Goal: Information Seeking & Learning: Check status

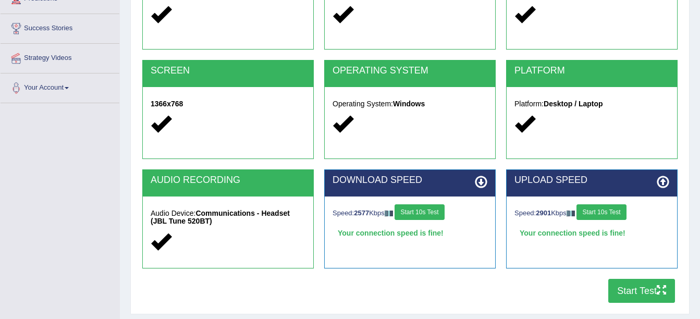
scroll to position [156, 0]
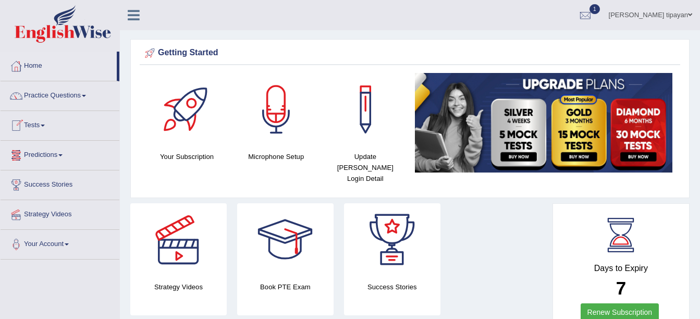
click at [45, 127] on link "Tests" at bounding box center [60, 124] width 119 height 26
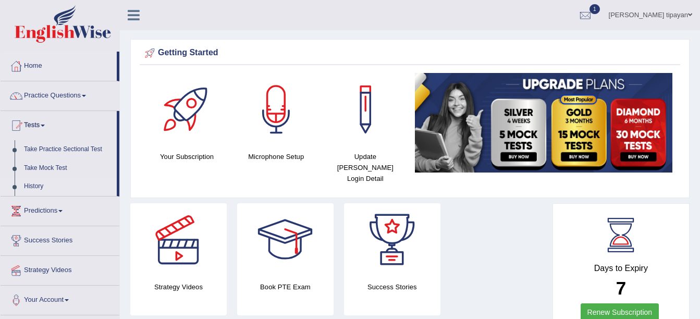
click at [50, 182] on link "History" at bounding box center [67, 186] width 97 height 19
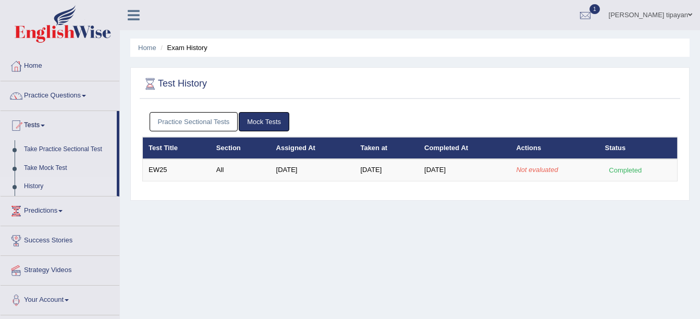
click at [30, 184] on link "History" at bounding box center [67, 186] width 97 height 19
click at [33, 186] on link "History" at bounding box center [67, 186] width 97 height 19
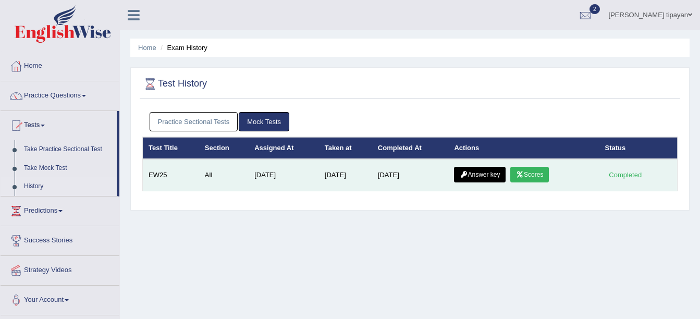
drag, startPoint x: 0, startPoint y: 0, endPoint x: 533, endPoint y: 174, distance: 560.4
click at [533, 174] on link "Scores" at bounding box center [529, 175] width 39 height 16
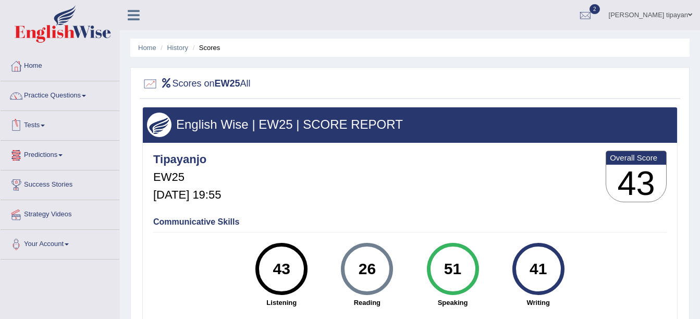
click at [45, 126] on span at bounding box center [43, 126] width 4 height 2
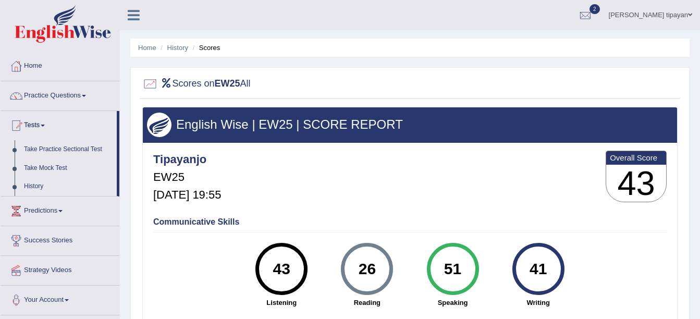
click at [40, 183] on link "History" at bounding box center [67, 186] width 97 height 19
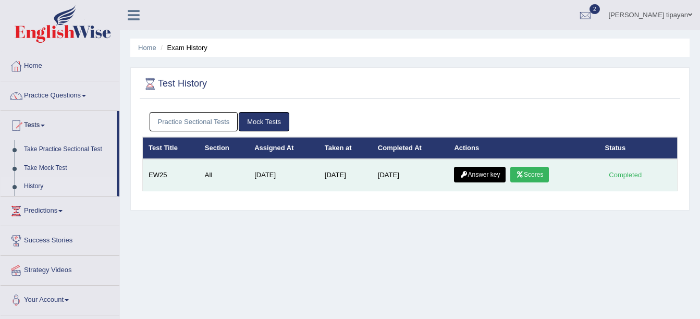
click at [481, 172] on link "Answer key" at bounding box center [480, 175] width 52 height 16
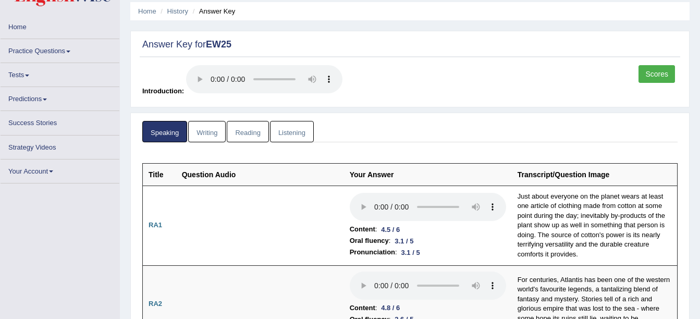
scroll to position [104, 0]
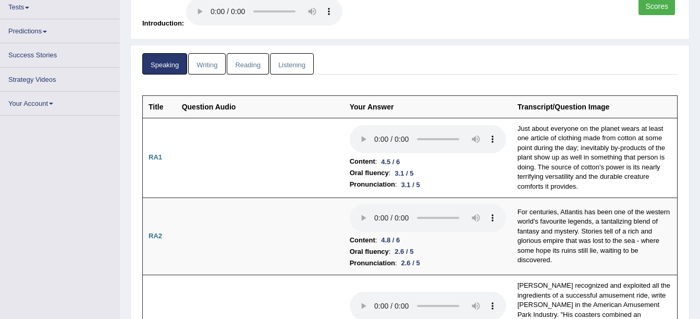
click at [244, 59] on link "Reading" at bounding box center [248, 63] width 42 height 21
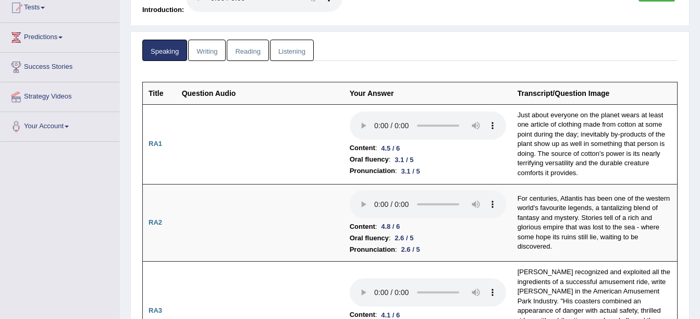
click at [247, 55] on link "Reading" at bounding box center [248, 50] width 42 height 21
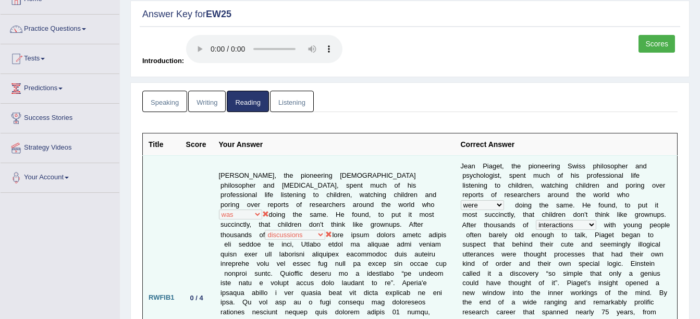
scroll to position [52, 0]
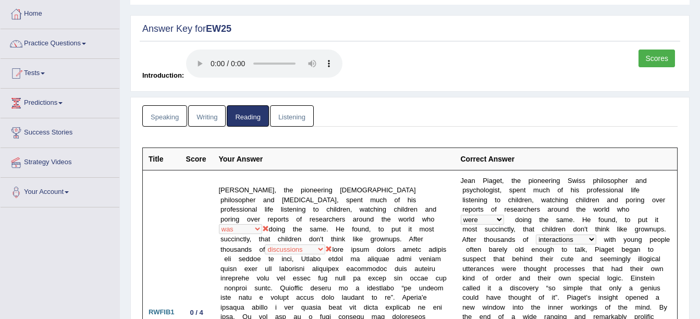
click at [210, 120] on link "Writing" at bounding box center [207, 115] width 38 height 21
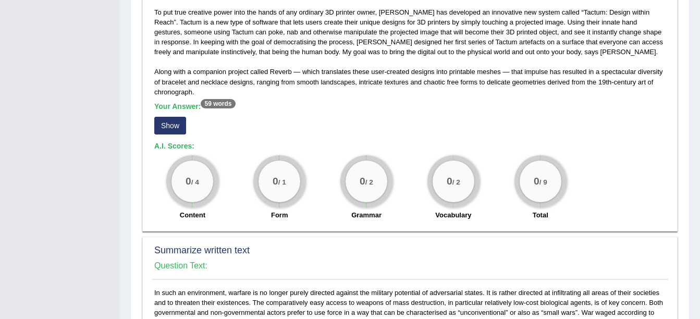
scroll to position [261, 0]
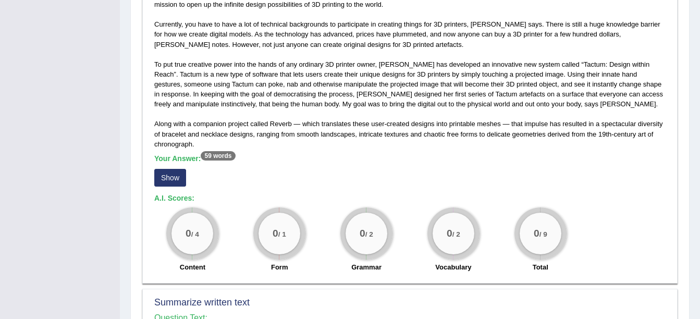
click at [173, 179] on button "Show" at bounding box center [170, 178] width 32 height 18
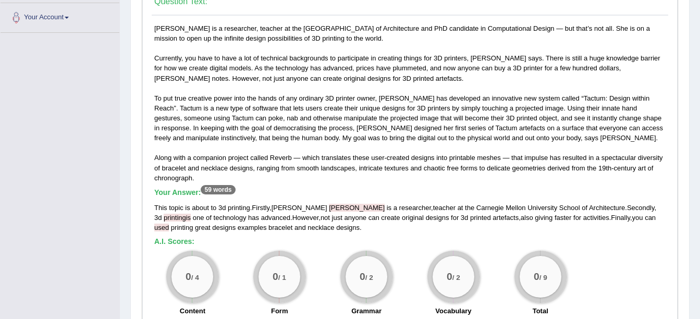
scroll to position [209, 0]
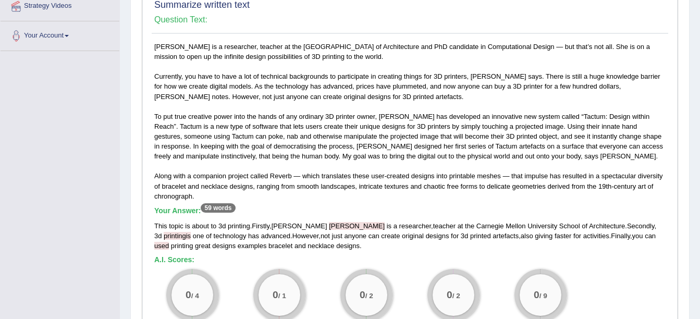
click at [176, 260] on b "A.I. Scores:" at bounding box center [174, 259] width 40 height 8
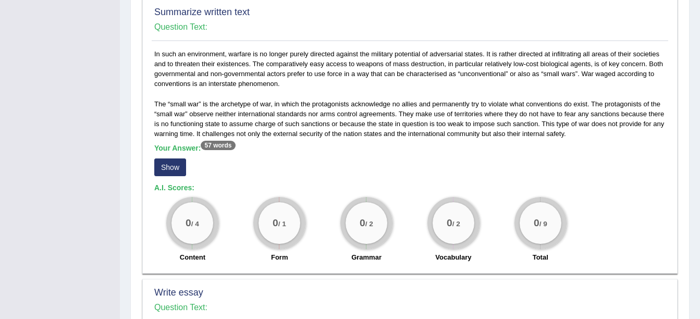
scroll to position [573, 0]
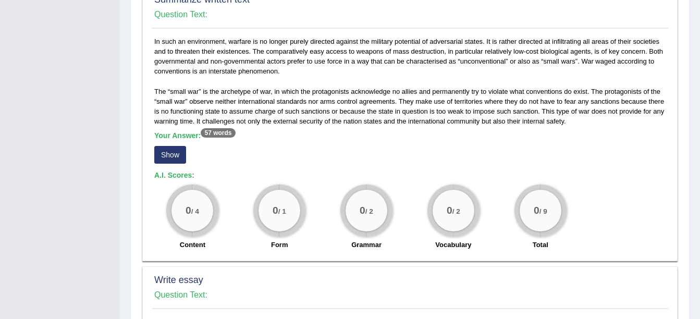
click at [167, 158] on button "Show" at bounding box center [170, 155] width 32 height 18
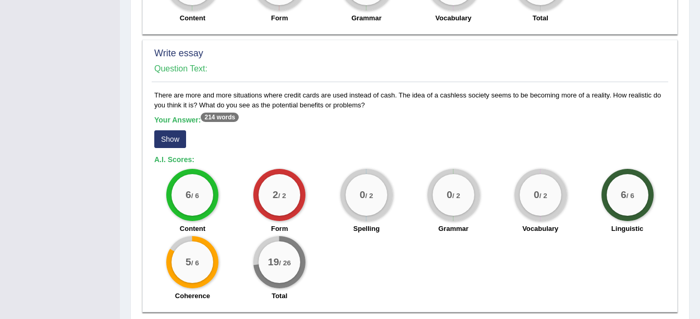
scroll to position [834, 0]
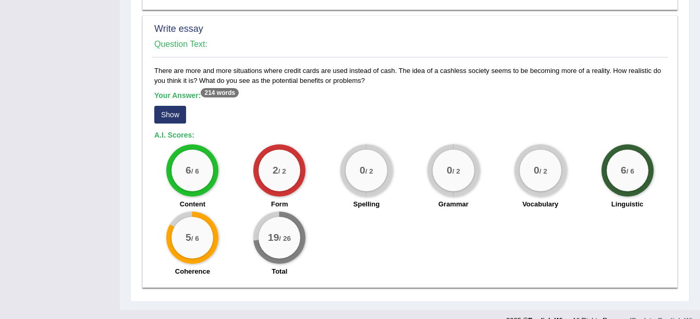
click at [171, 116] on button "Show" at bounding box center [170, 115] width 32 height 18
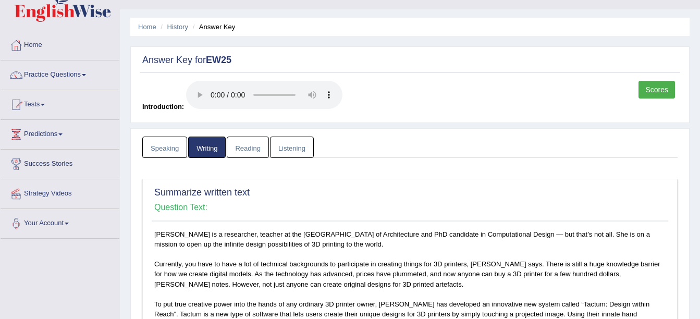
scroll to position [0, 0]
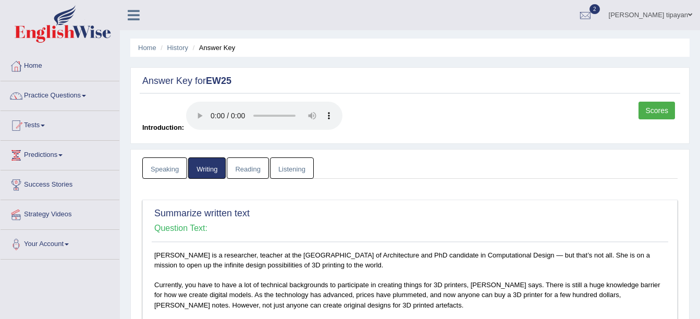
click at [167, 168] on link "Speaking" at bounding box center [164, 167] width 45 height 21
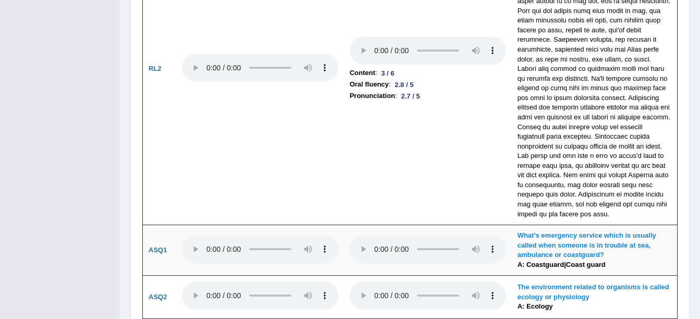
scroll to position [2503, 0]
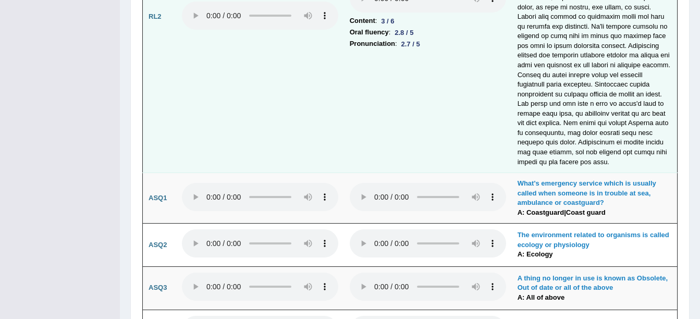
click at [484, 149] on td "Content : 3 / 6 Oral fluency : 2.8 / 5 Pronunciation : 2.7 / 5" at bounding box center [428, 17] width 168 height 312
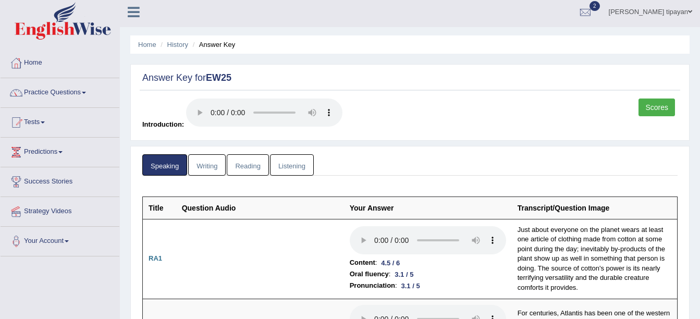
scroll to position [0, 0]
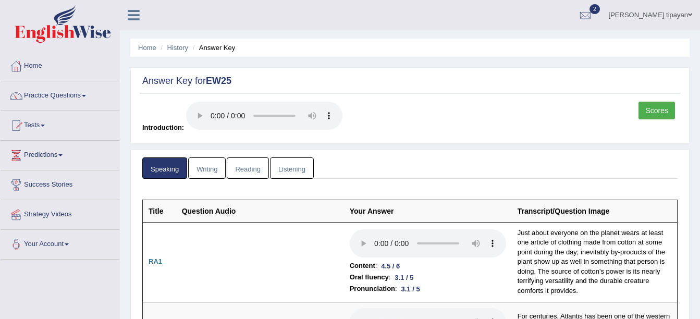
click at [301, 165] on link "Listening" at bounding box center [292, 167] width 44 height 21
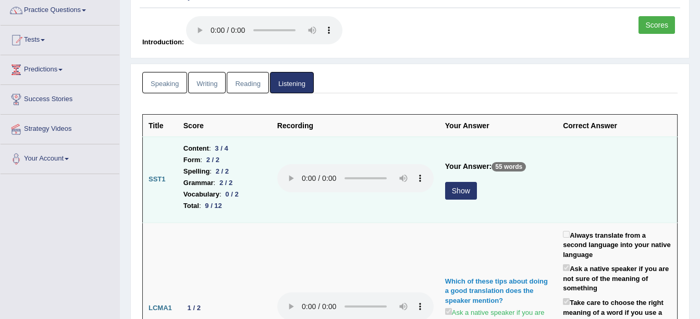
scroll to position [104, 0]
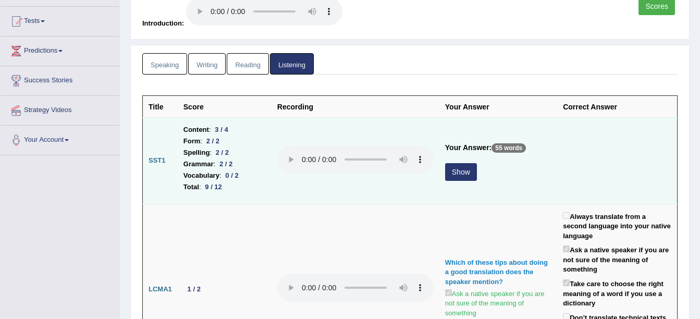
click at [456, 175] on button "Show" at bounding box center [461, 172] width 32 height 18
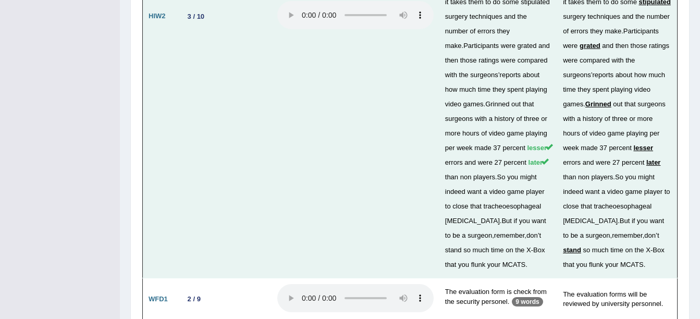
scroll to position [3251, 0]
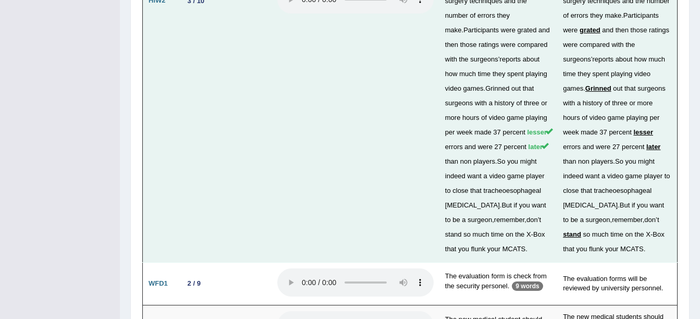
click at [381, 88] on td at bounding box center [356, 0] width 168 height 523
